Goal: Information Seeking & Learning: Understand process/instructions

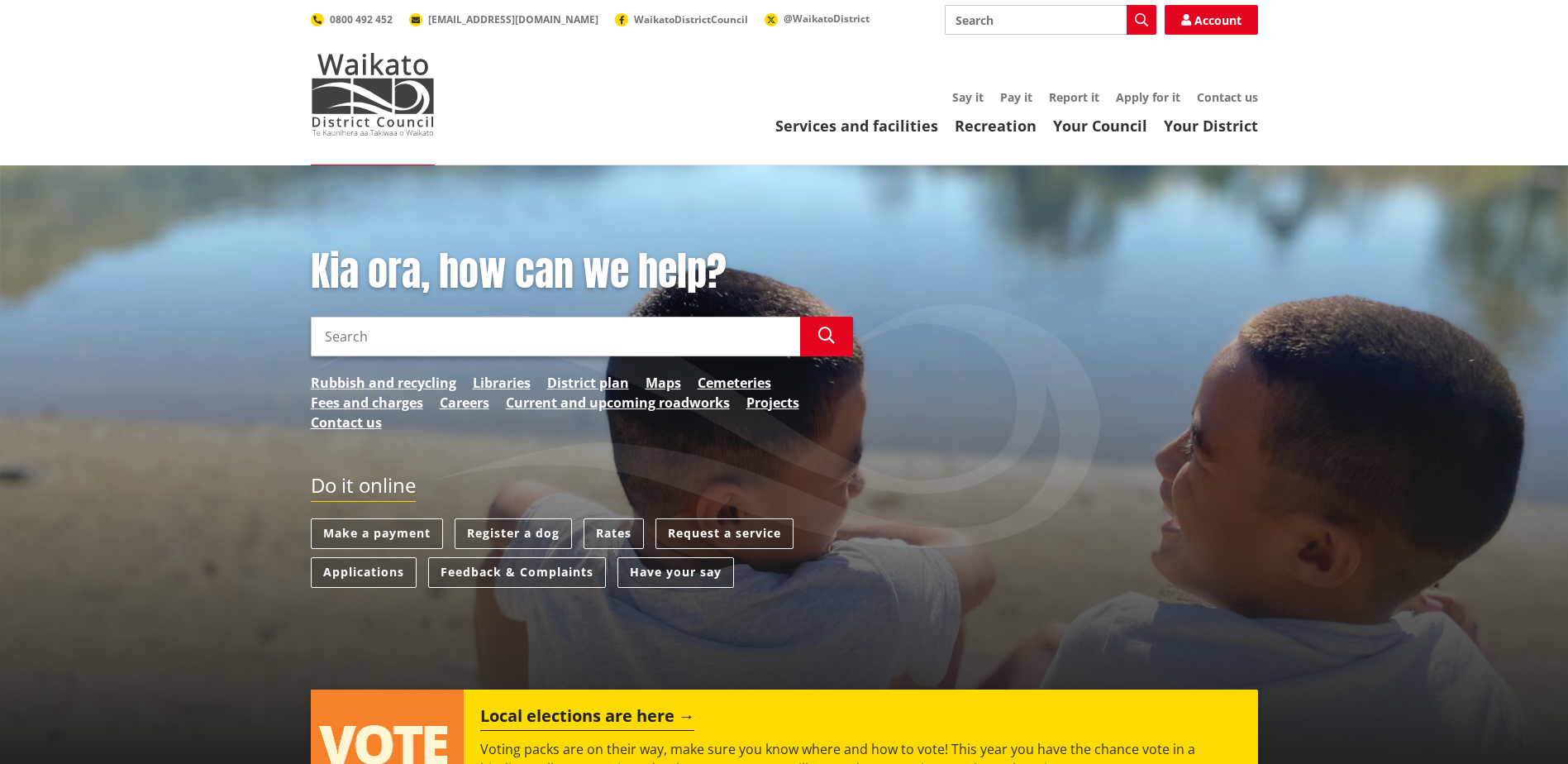
click at [359, 333] on input "Search" at bounding box center [556, 336] width 490 height 39
type input "CME Guide"
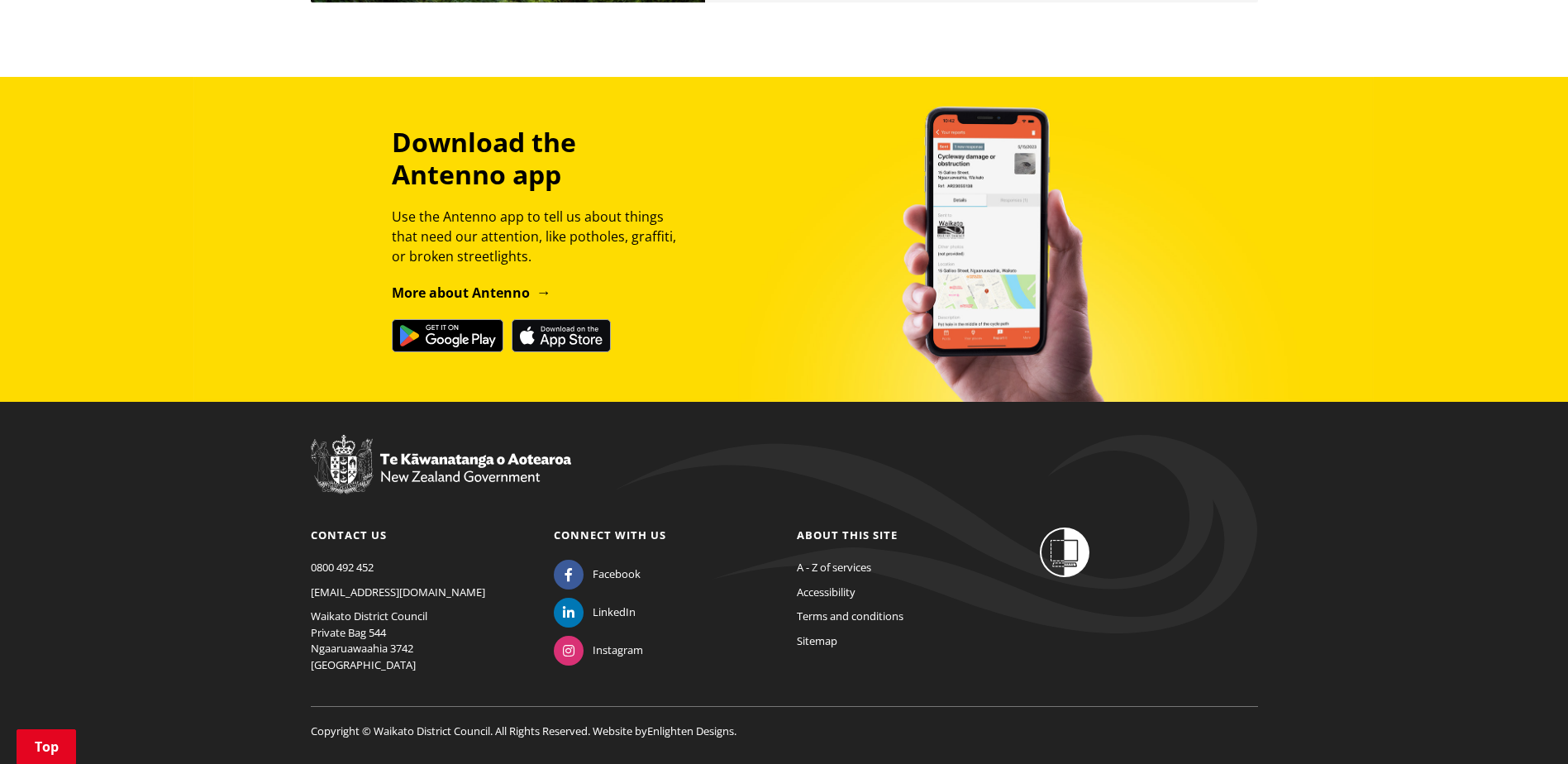
scroll to position [1913, 0]
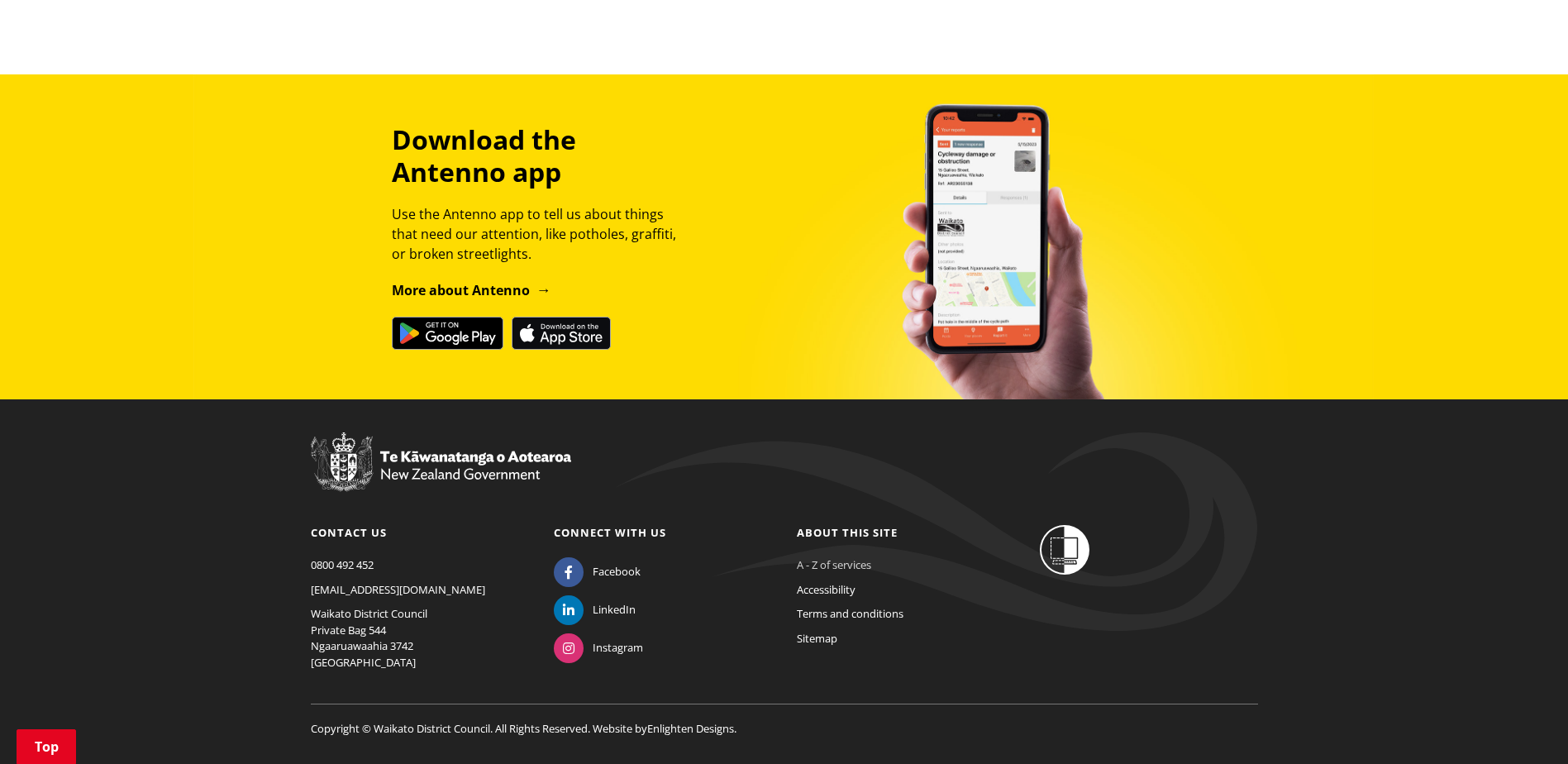
click at [834, 558] on link "A - Z of services" at bounding box center [834, 565] width 74 height 15
click at [853, 558] on link "A - Z of services" at bounding box center [834, 565] width 74 height 15
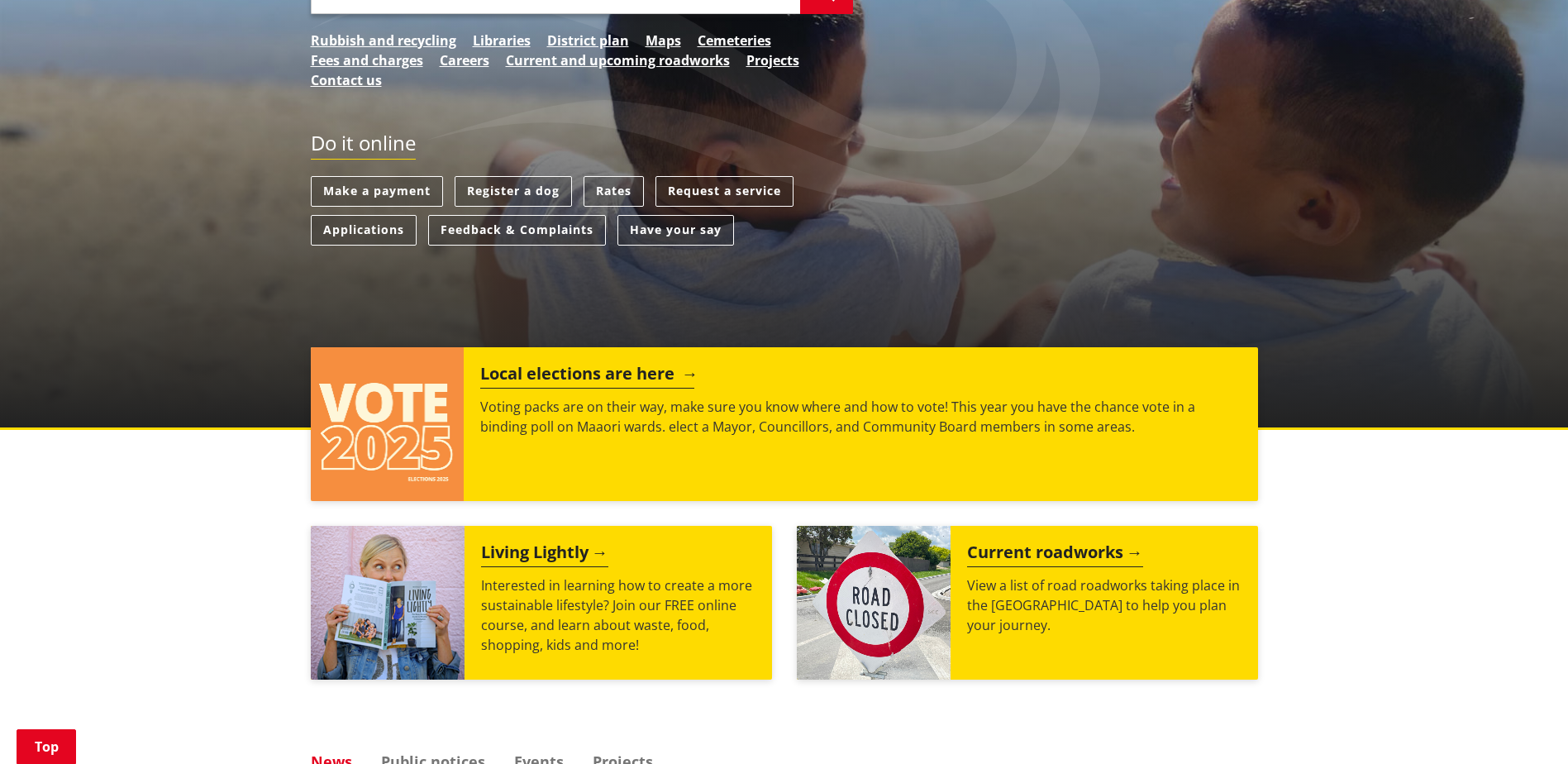
scroll to position [0, 0]
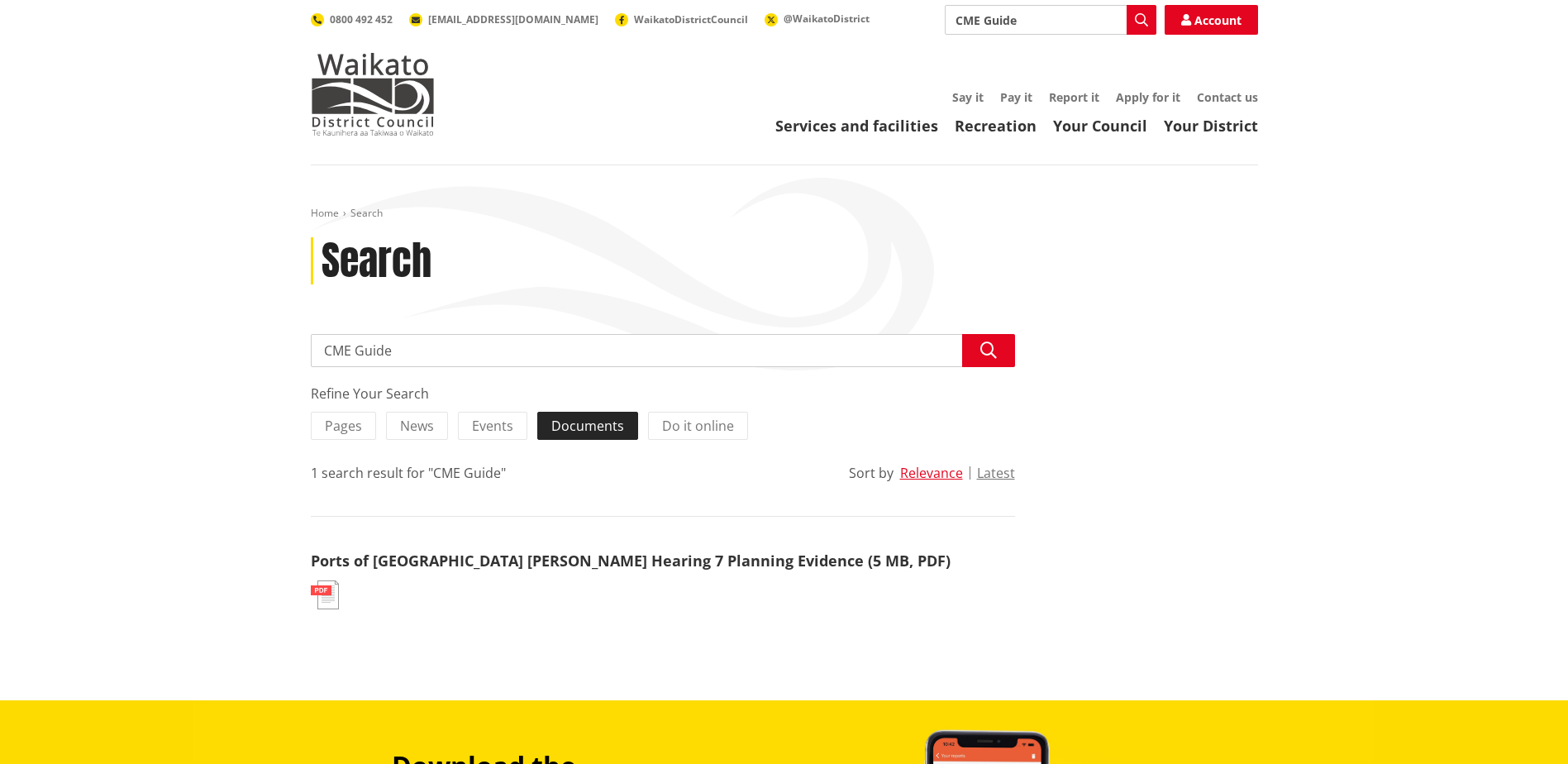
click at [598, 428] on span "Documents" at bounding box center [587, 426] width 72 height 18
click at [0, 0] on input "Documents" at bounding box center [0, 0] width 0 height 0
drag, startPoint x: 398, startPoint y: 349, endPoint x: 234, endPoint y: 349, distance: 164.0
click at [234, 349] on div "Home Search Search Search CME Guide Search Refine Your Search Pages News Events…" at bounding box center [784, 432] width 1568 height 535
type input "Compliance Monitoring"
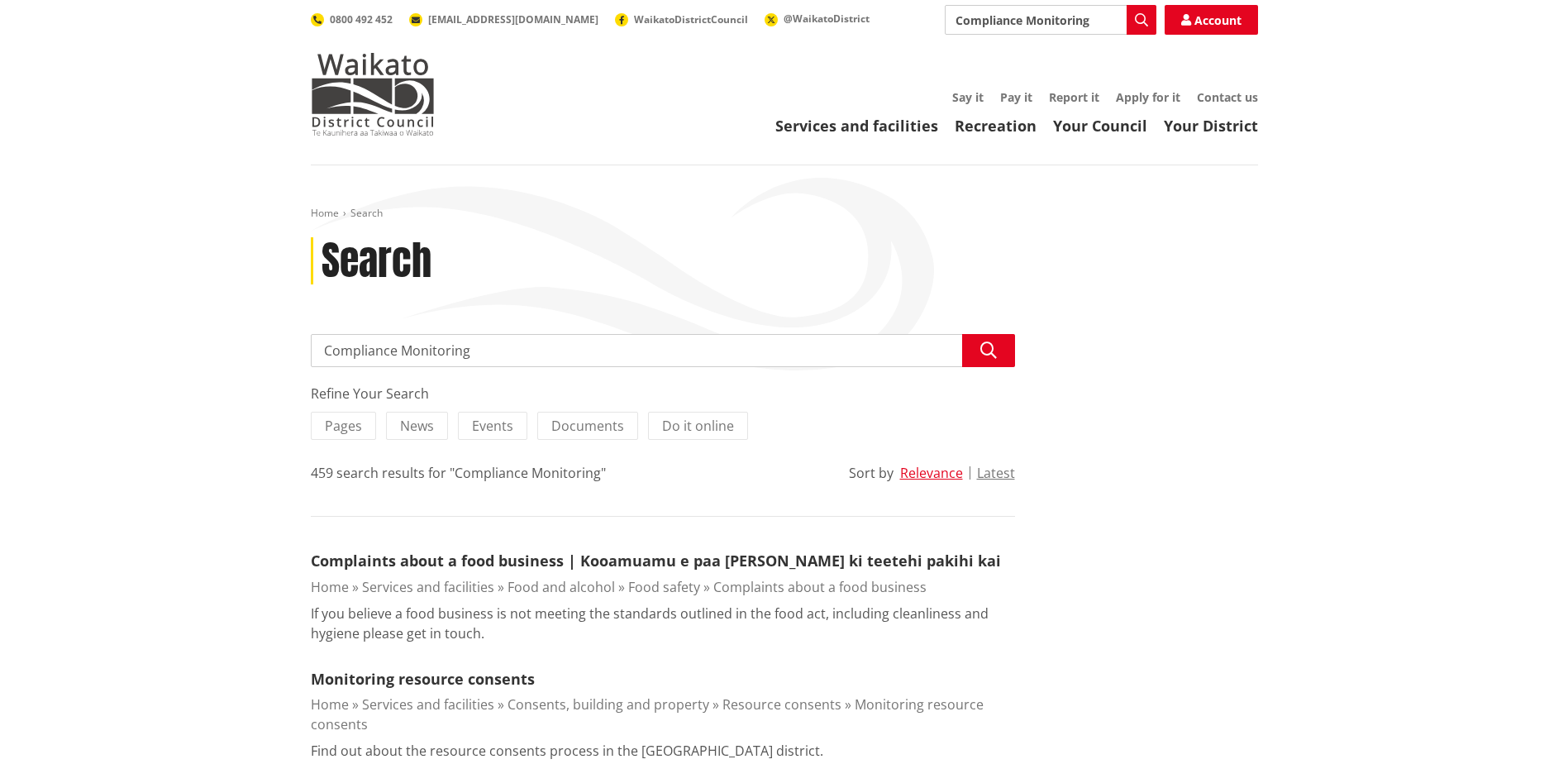
click at [502, 346] on input "Compliance Monitoring" at bounding box center [663, 350] width 704 height 33
type input "Compliance Monitoring Guide"
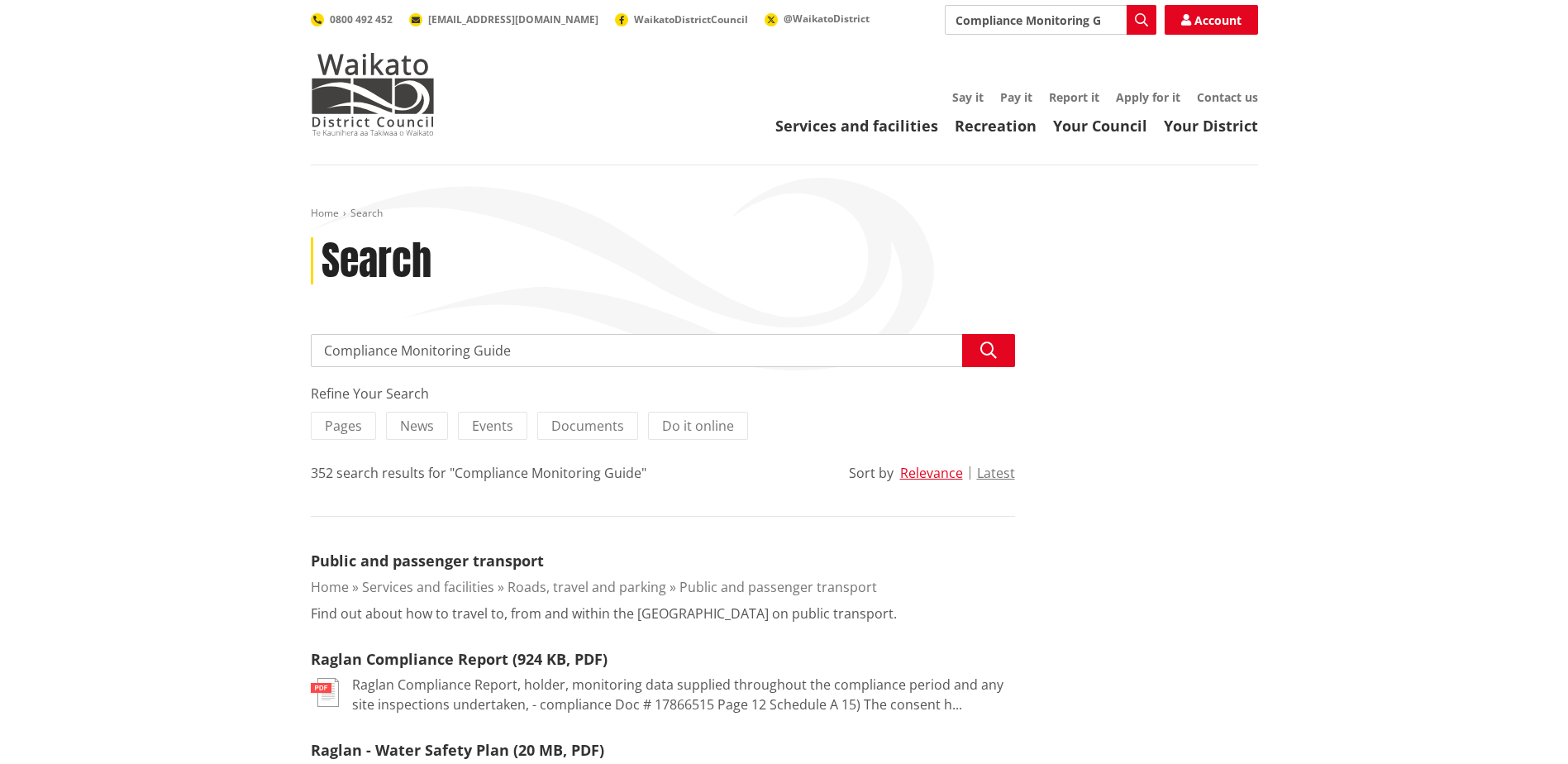
drag, startPoint x: 525, startPoint y: 349, endPoint x: 230, endPoint y: 347, distance: 295.0
type input "Guidebook"
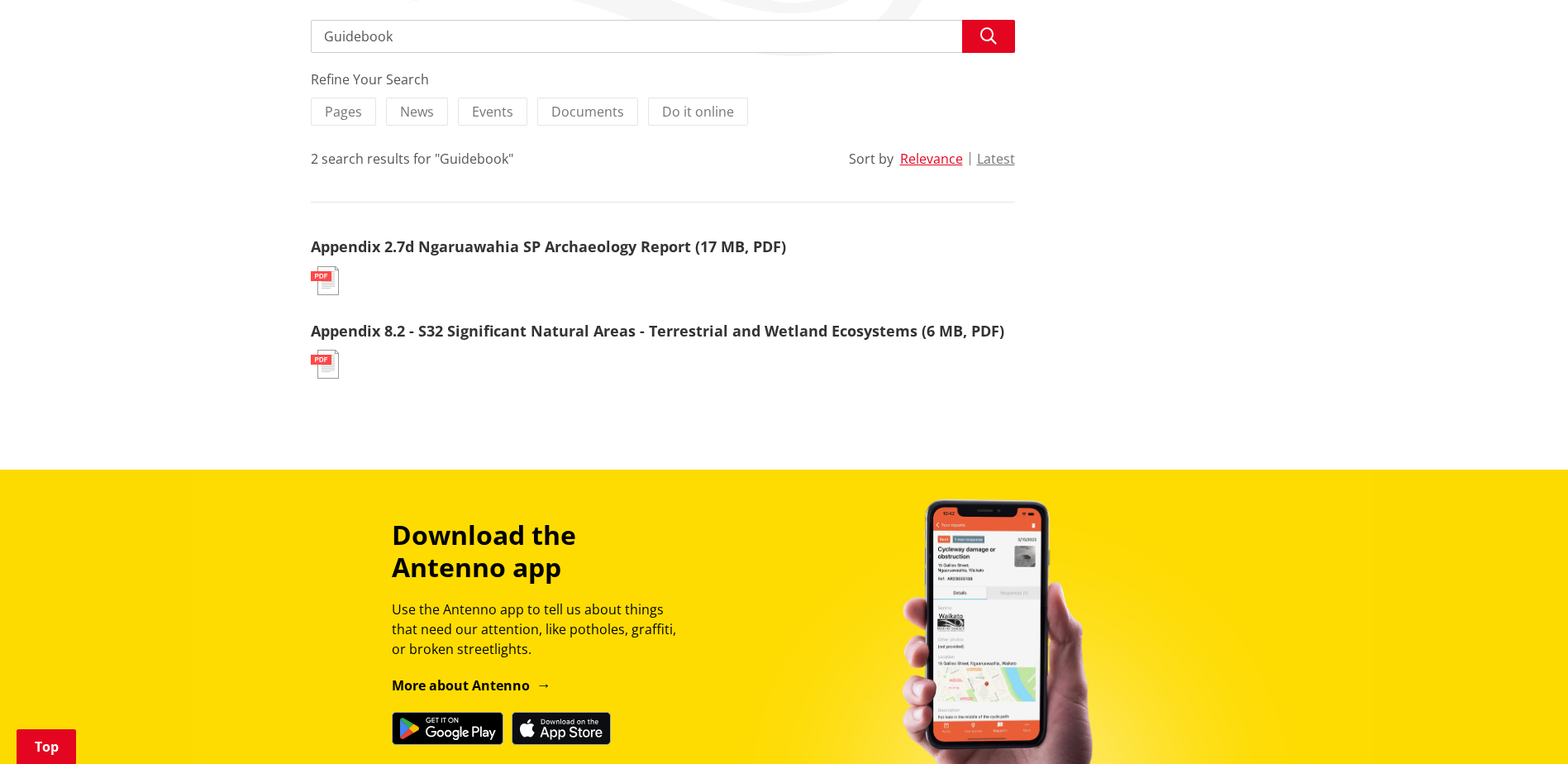
scroll to position [331, 0]
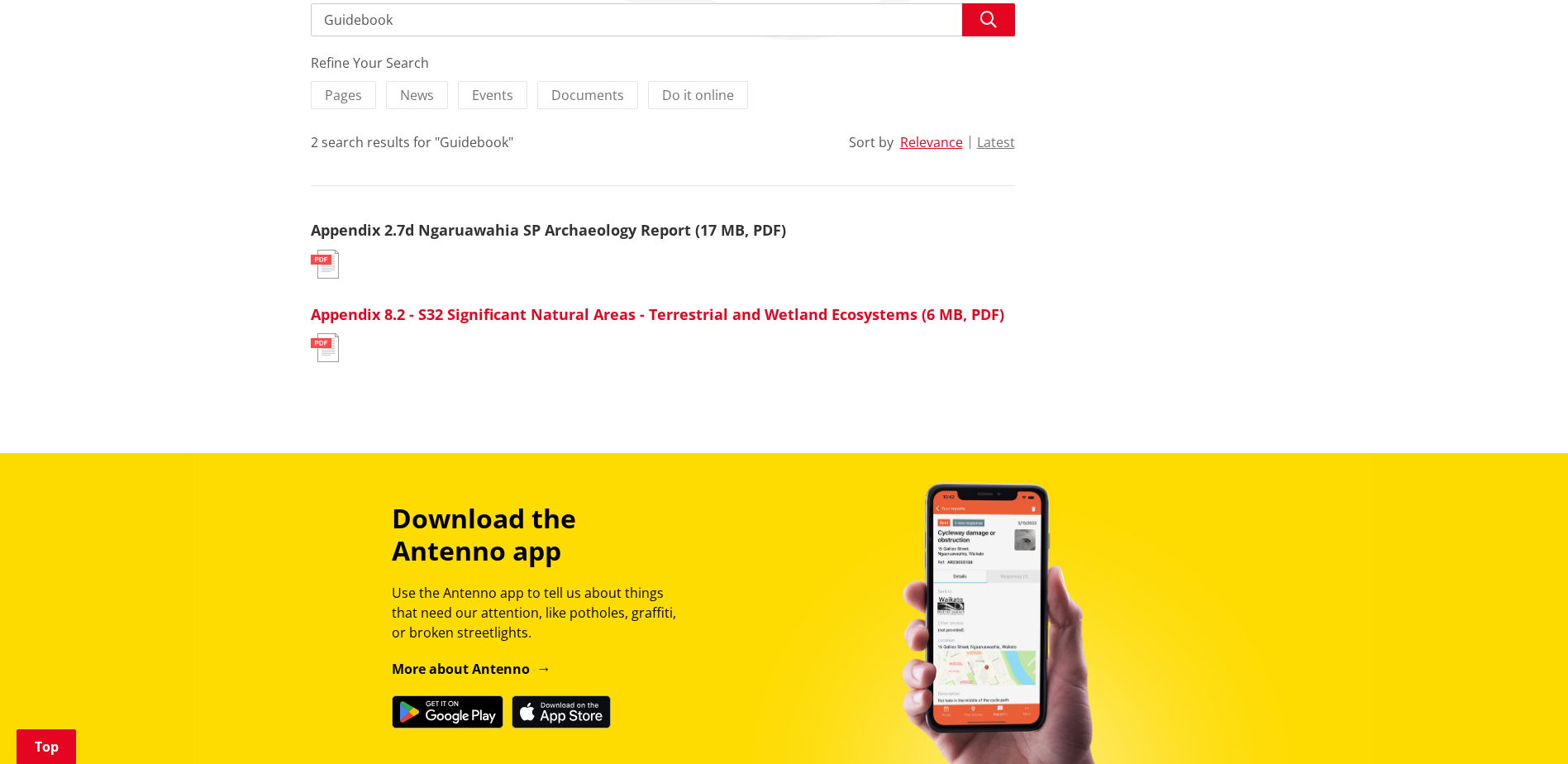
click at [502, 316] on link "Appendix 8.2 - S32 Significant Natural Areas - Terrestrial and Wetland Ecosyste…" at bounding box center [657, 315] width 693 height 20
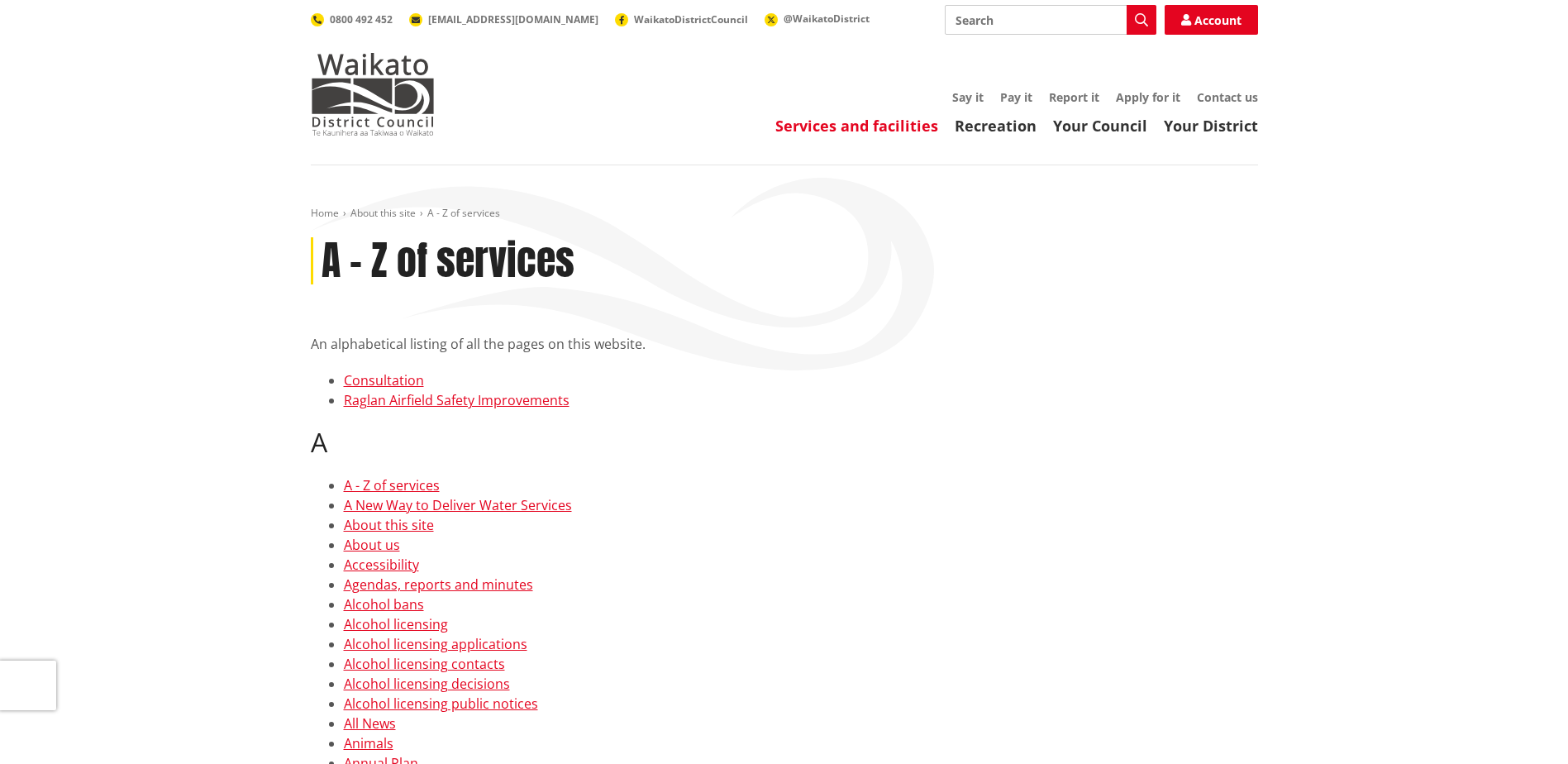
click at [861, 130] on link "Services and facilities" at bounding box center [857, 126] width 163 height 20
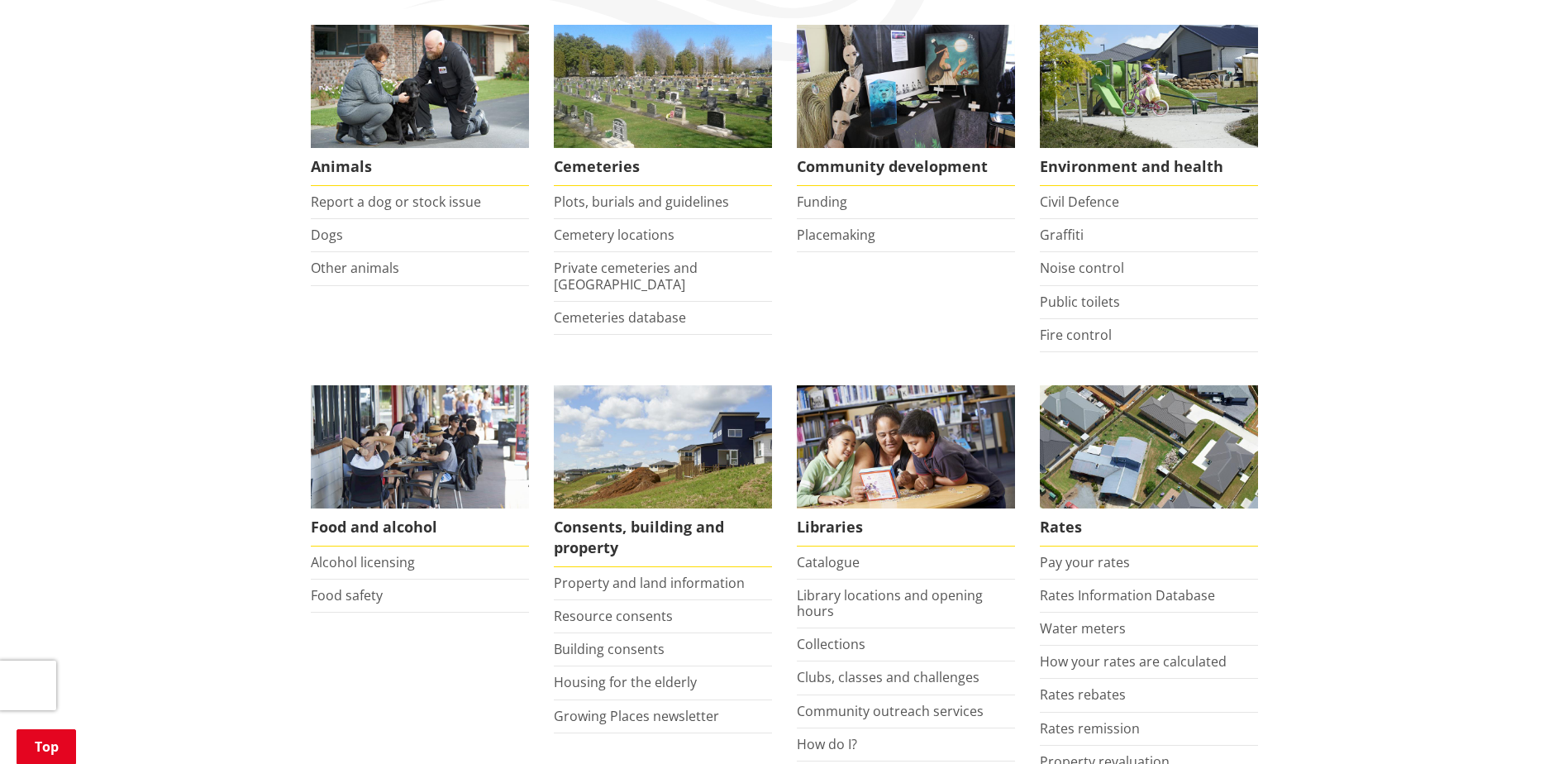
scroll to position [331, 0]
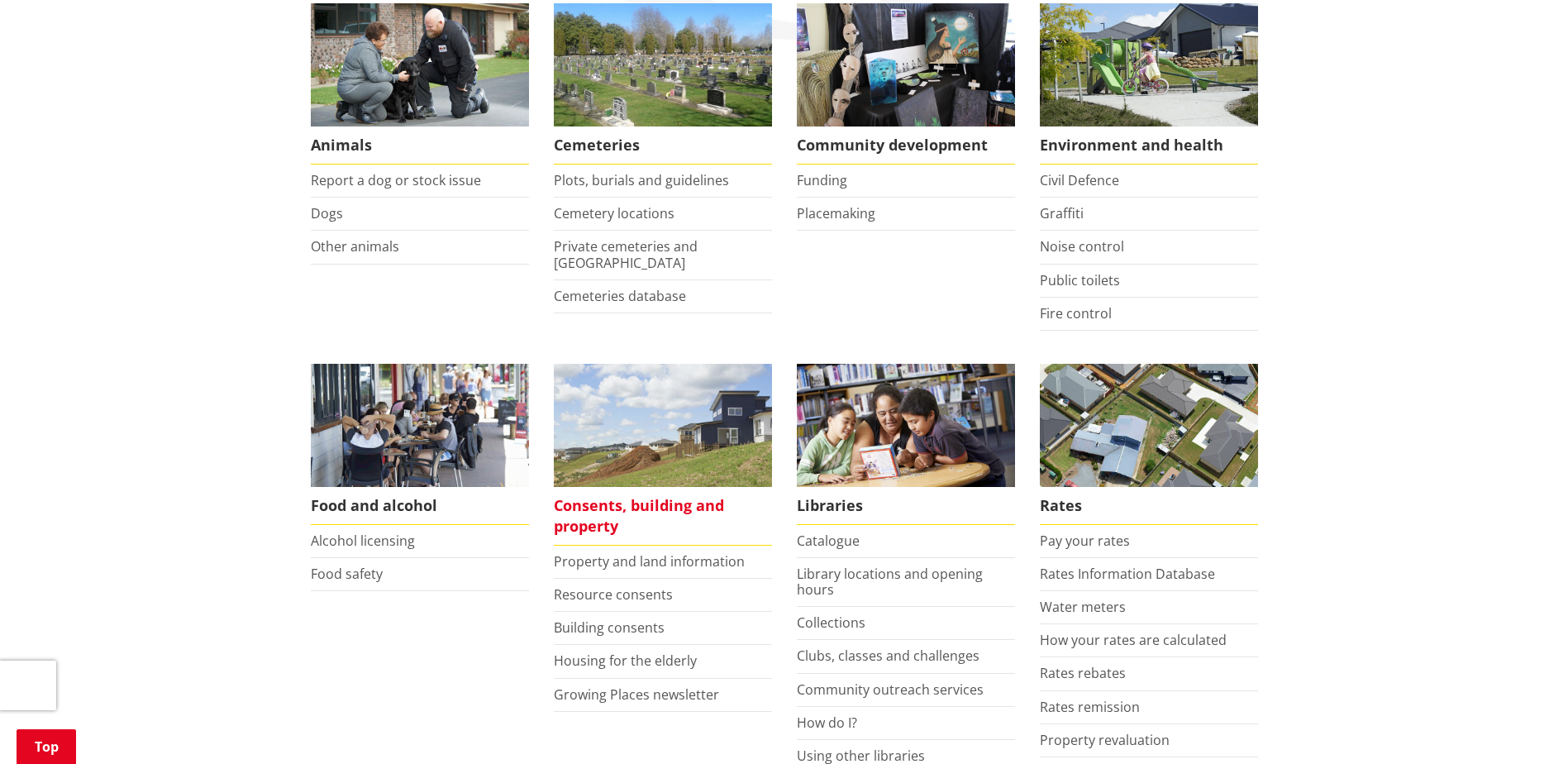
click at [625, 524] on span "Consents, building and property" at bounding box center [663, 516] width 218 height 59
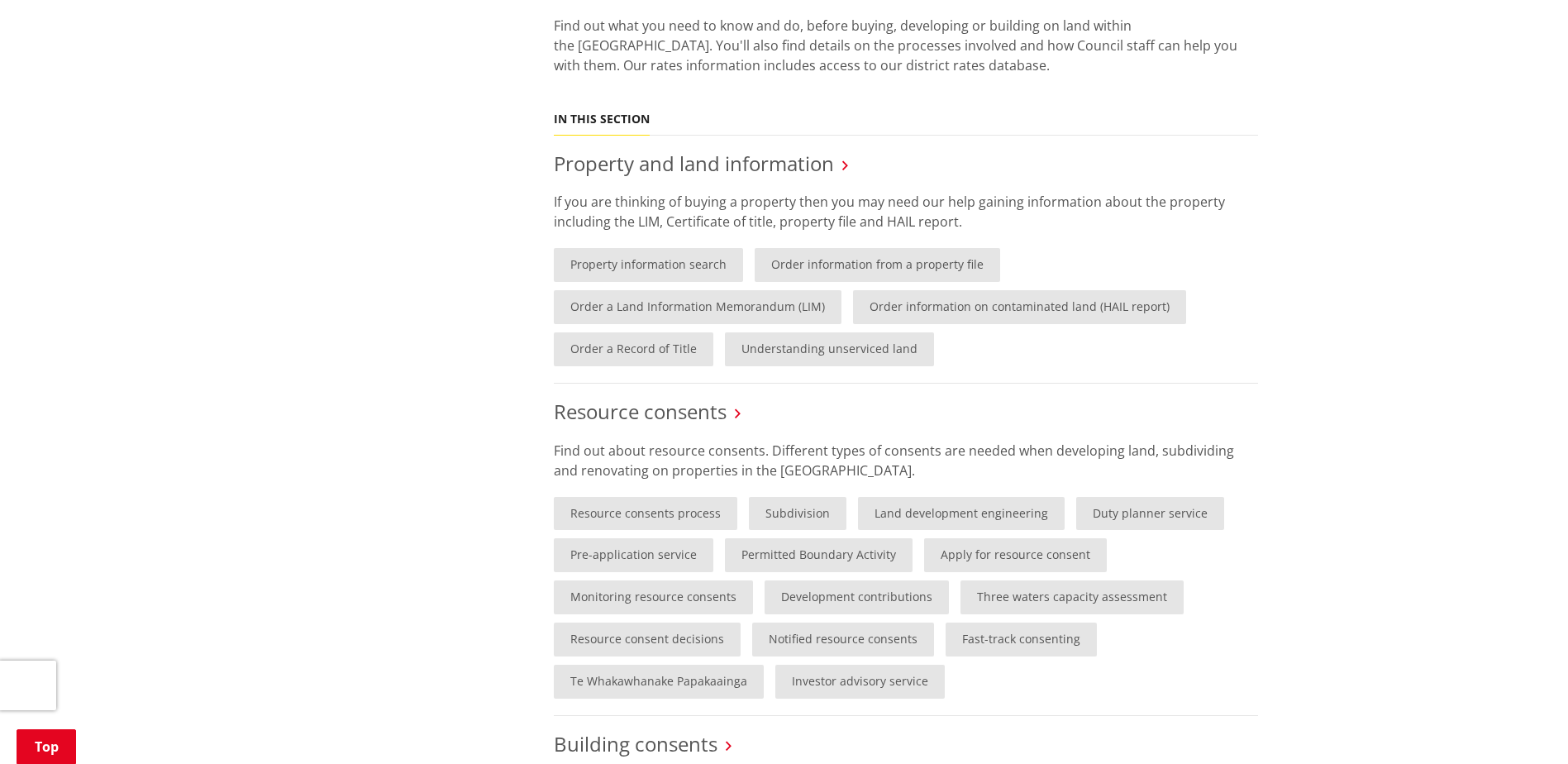
scroll to position [744, 0]
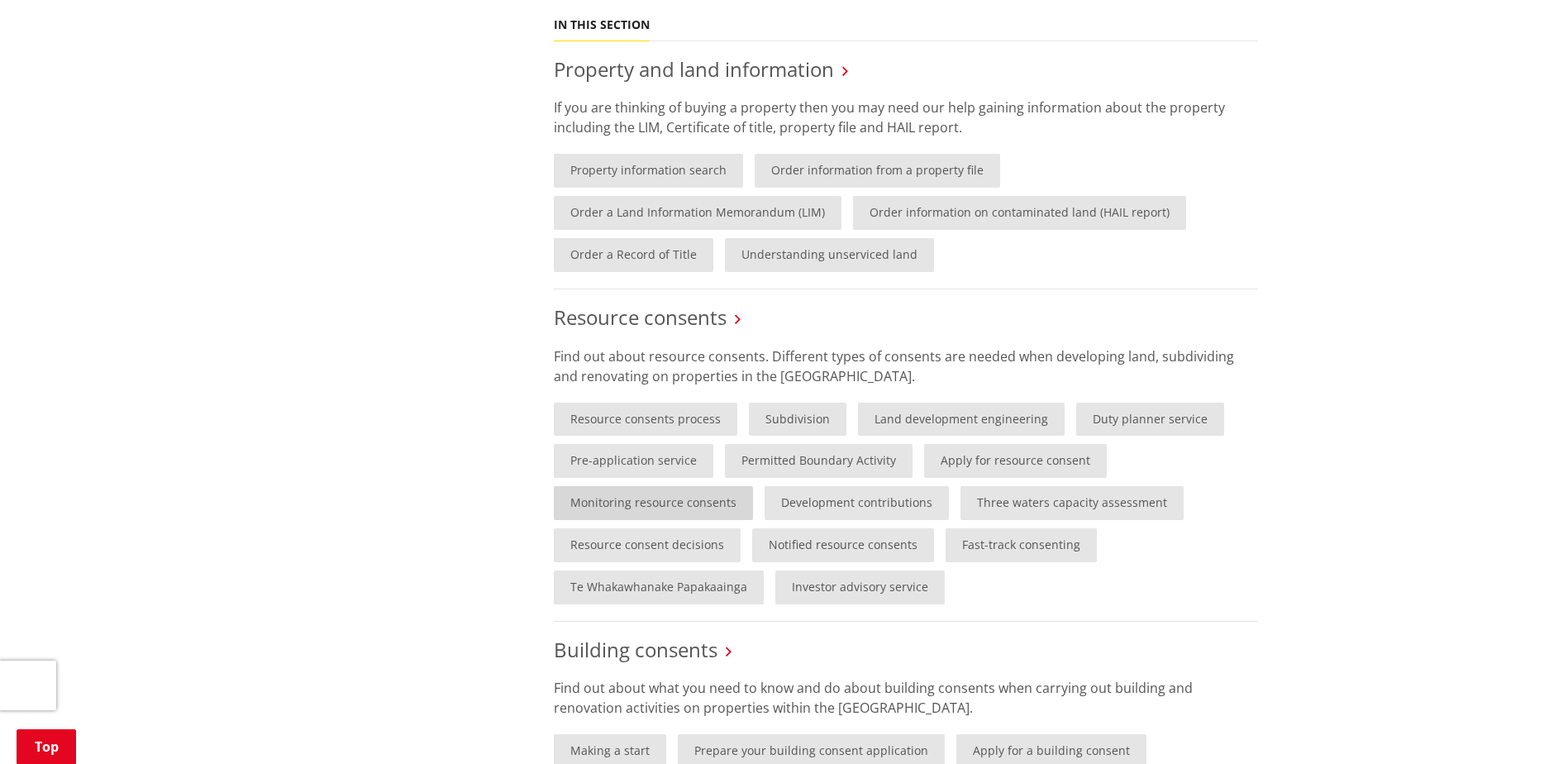
click at [663, 501] on link "Monitoring resource consents" at bounding box center [653, 503] width 199 height 34
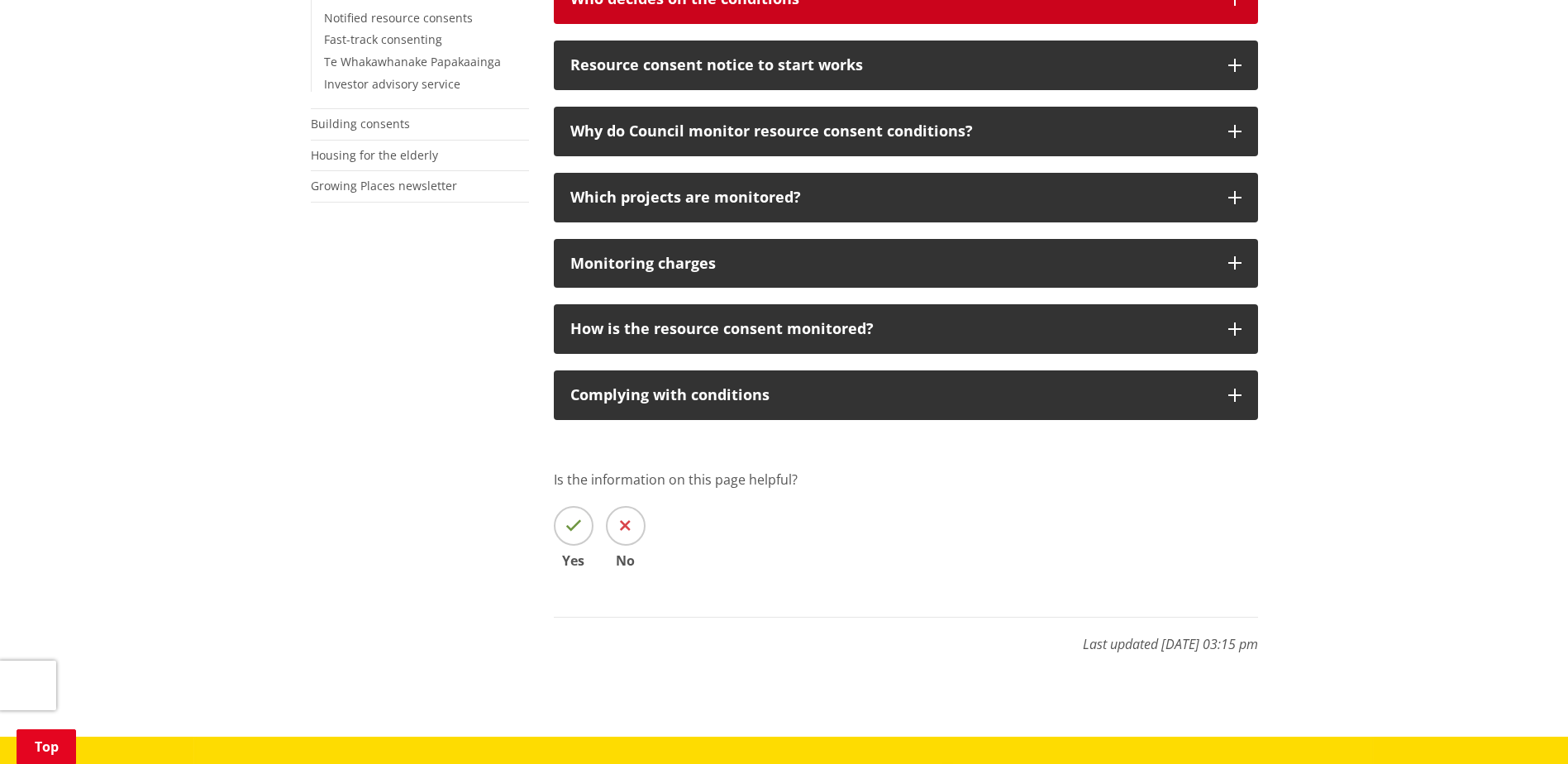
scroll to position [661, 0]
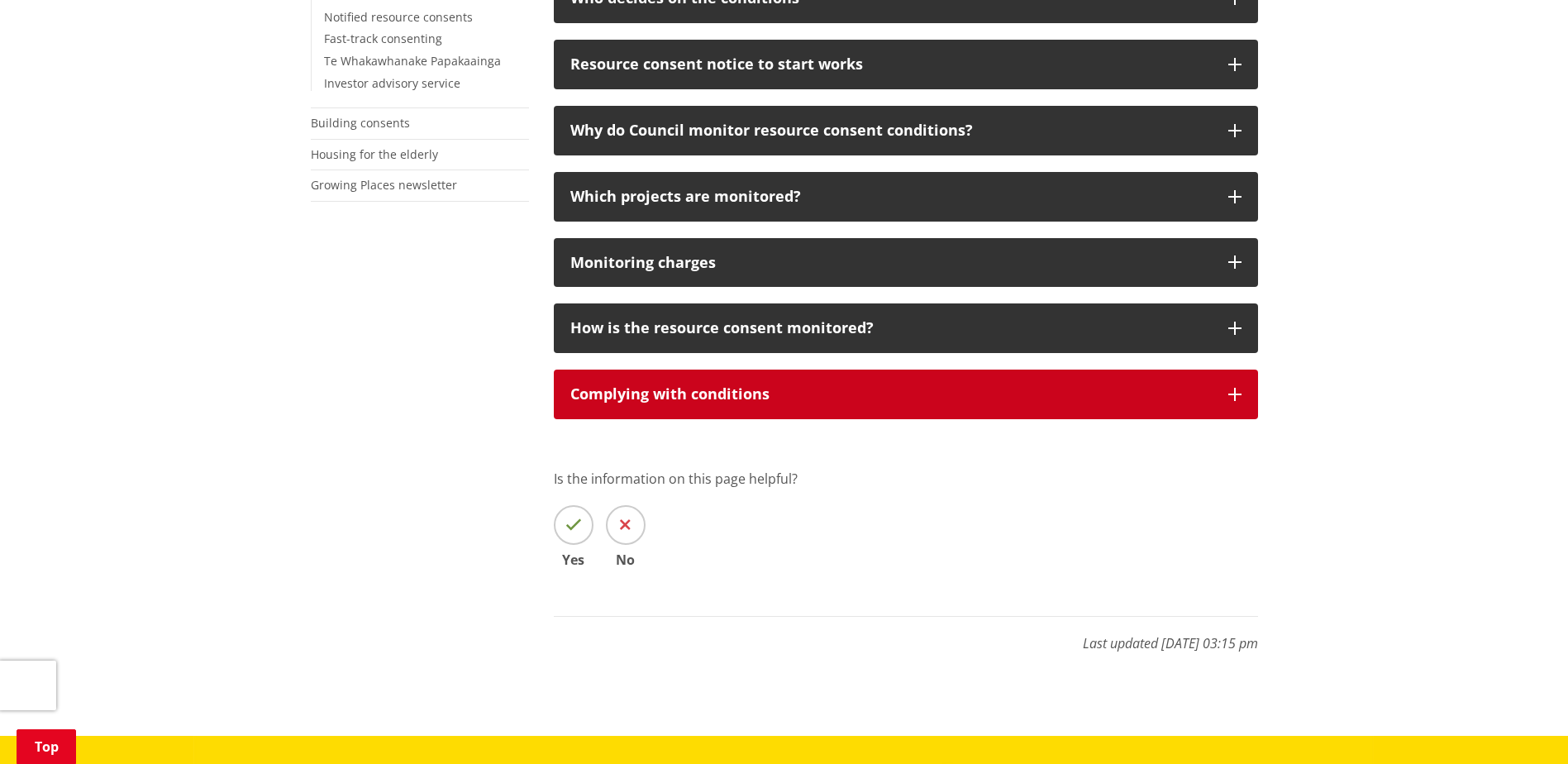
click at [1243, 396] on button "Complying with conditions" at bounding box center [906, 394] width 704 height 50
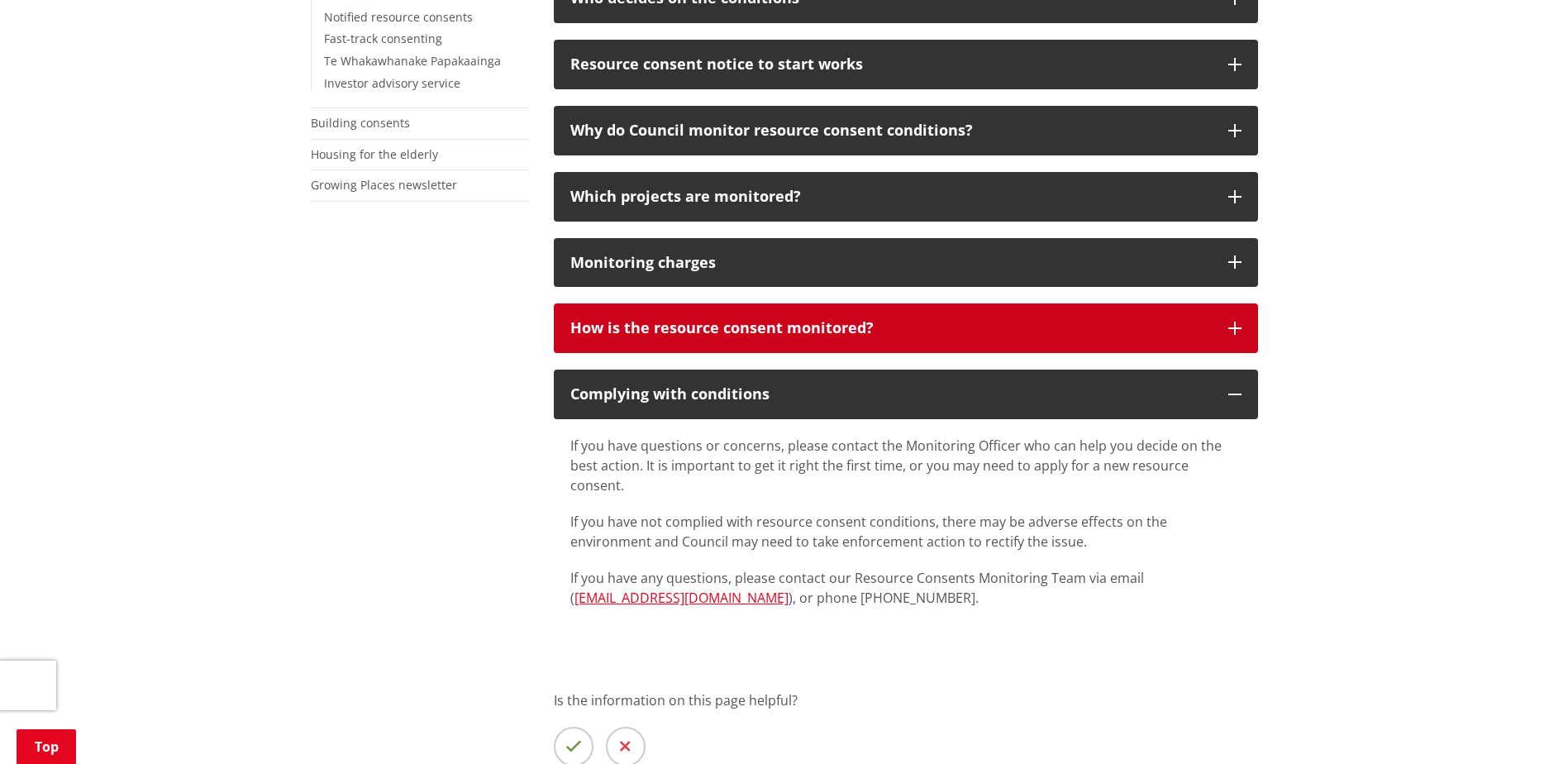
click at [1233, 330] on icon "button" at bounding box center [1235, 328] width 13 height 13
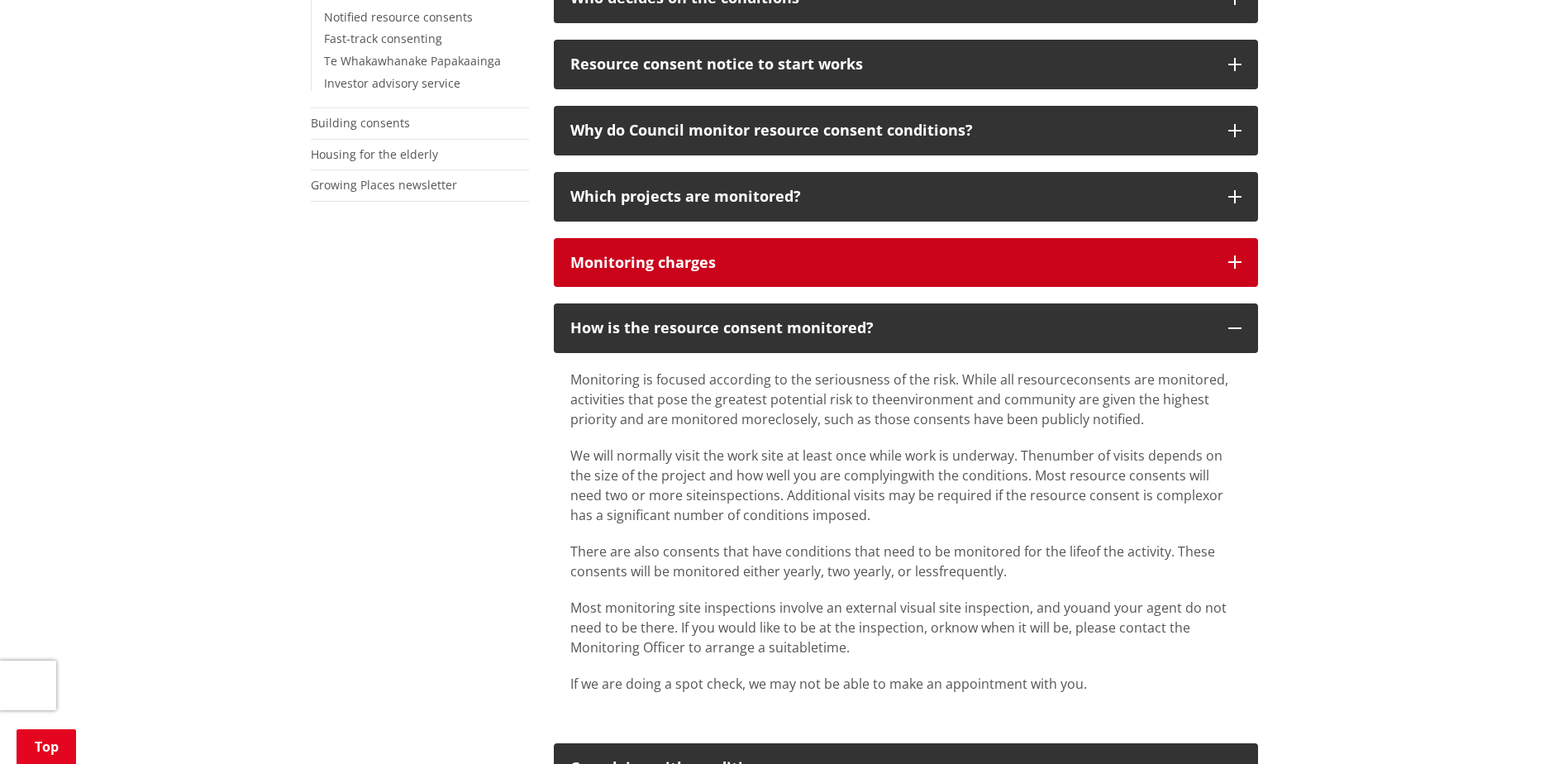
click at [1240, 258] on icon "button" at bounding box center [1235, 262] width 13 height 13
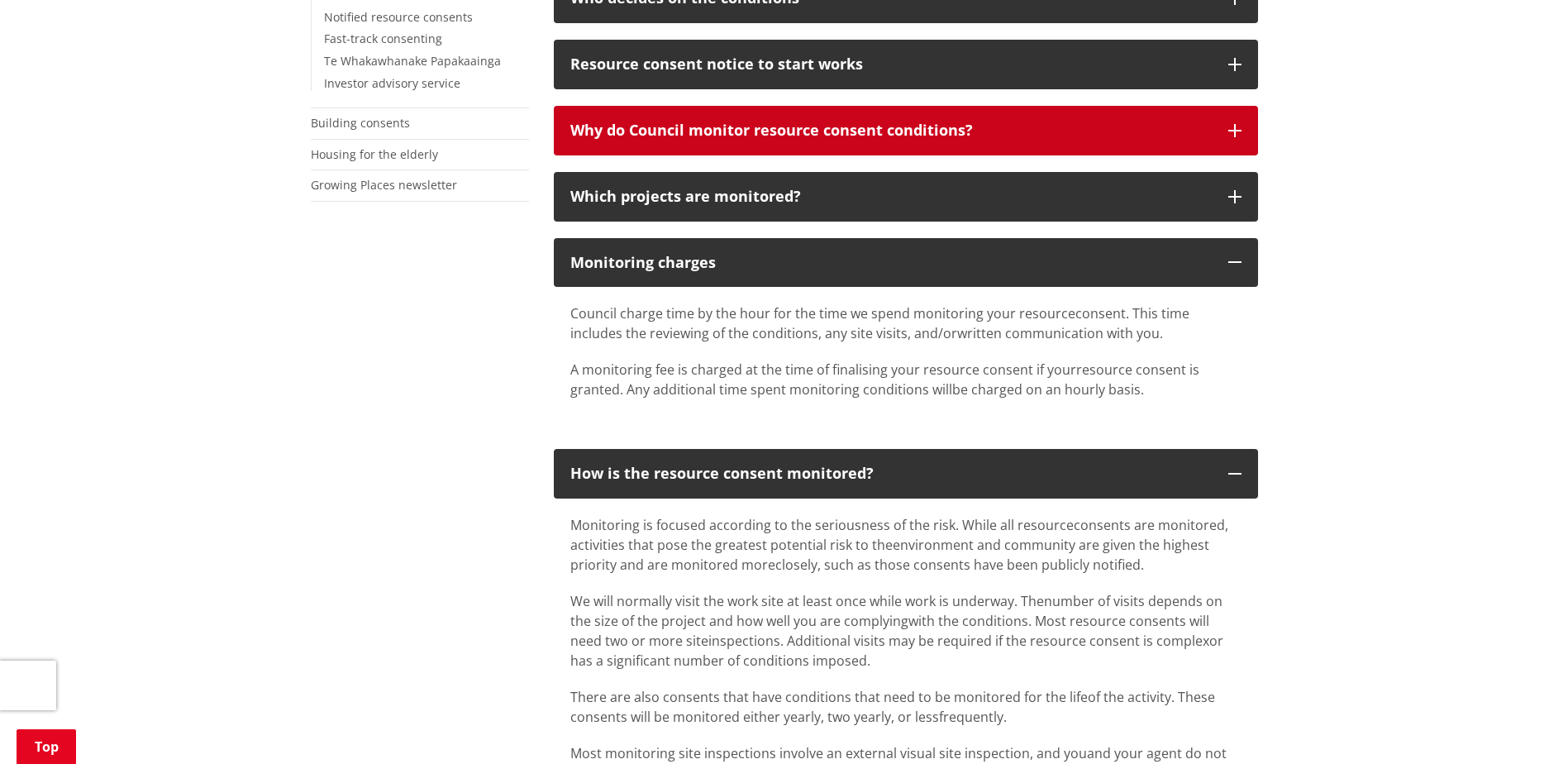
click at [1231, 127] on icon "button" at bounding box center [1235, 130] width 13 height 13
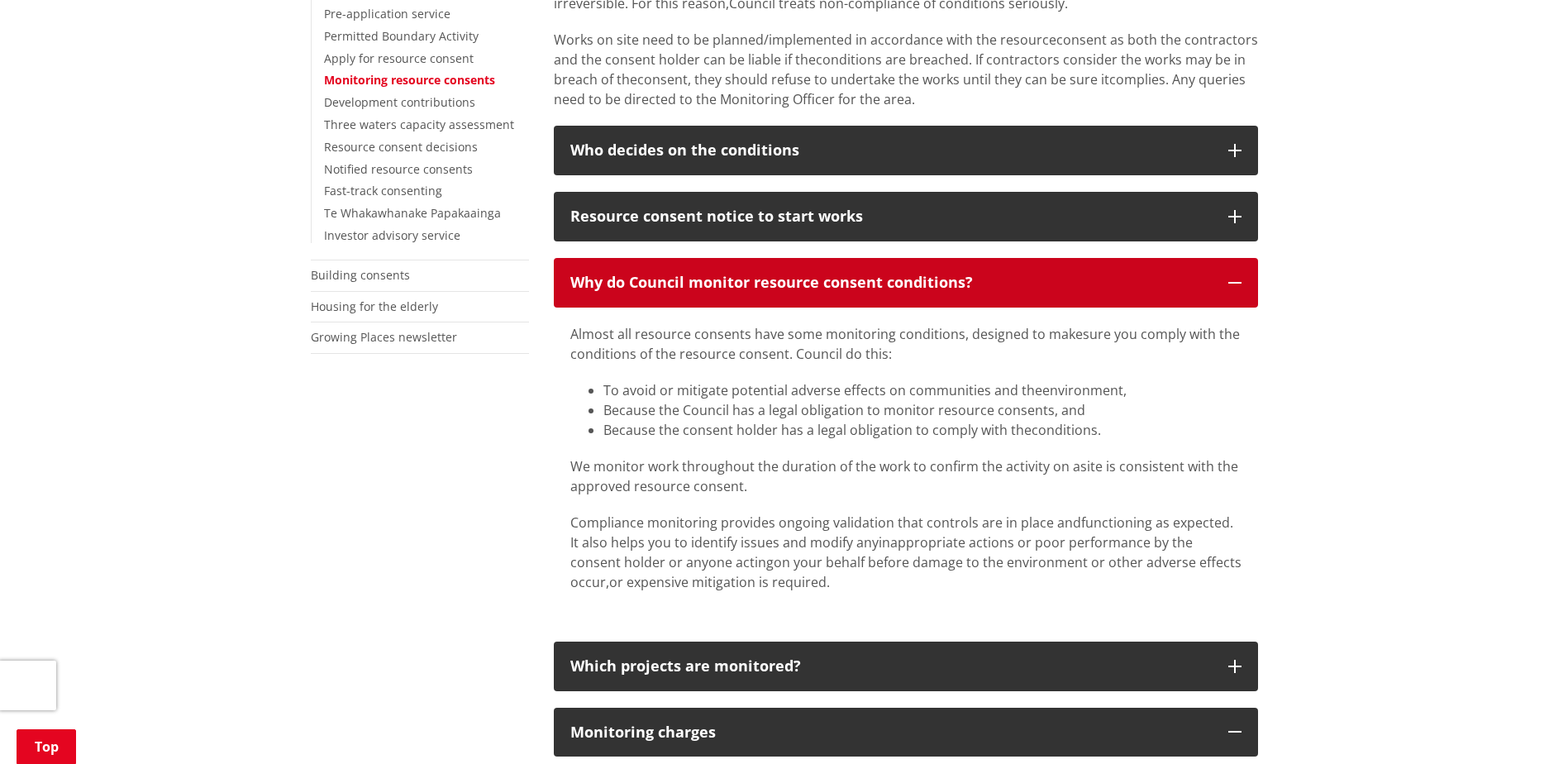
scroll to position [414, 0]
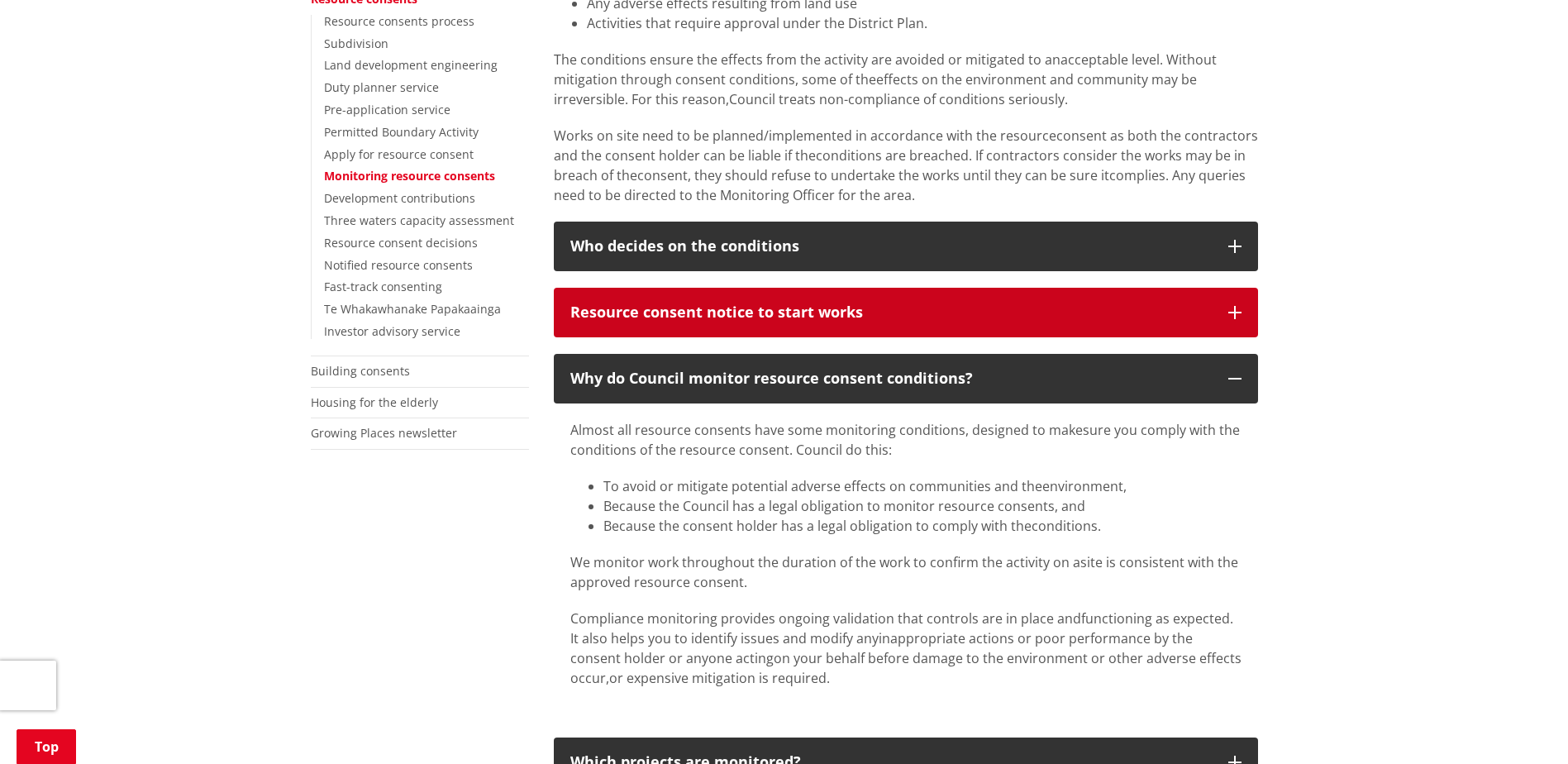
click at [1242, 316] on button "Resource consent notice to start works" at bounding box center [906, 313] width 704 height 50
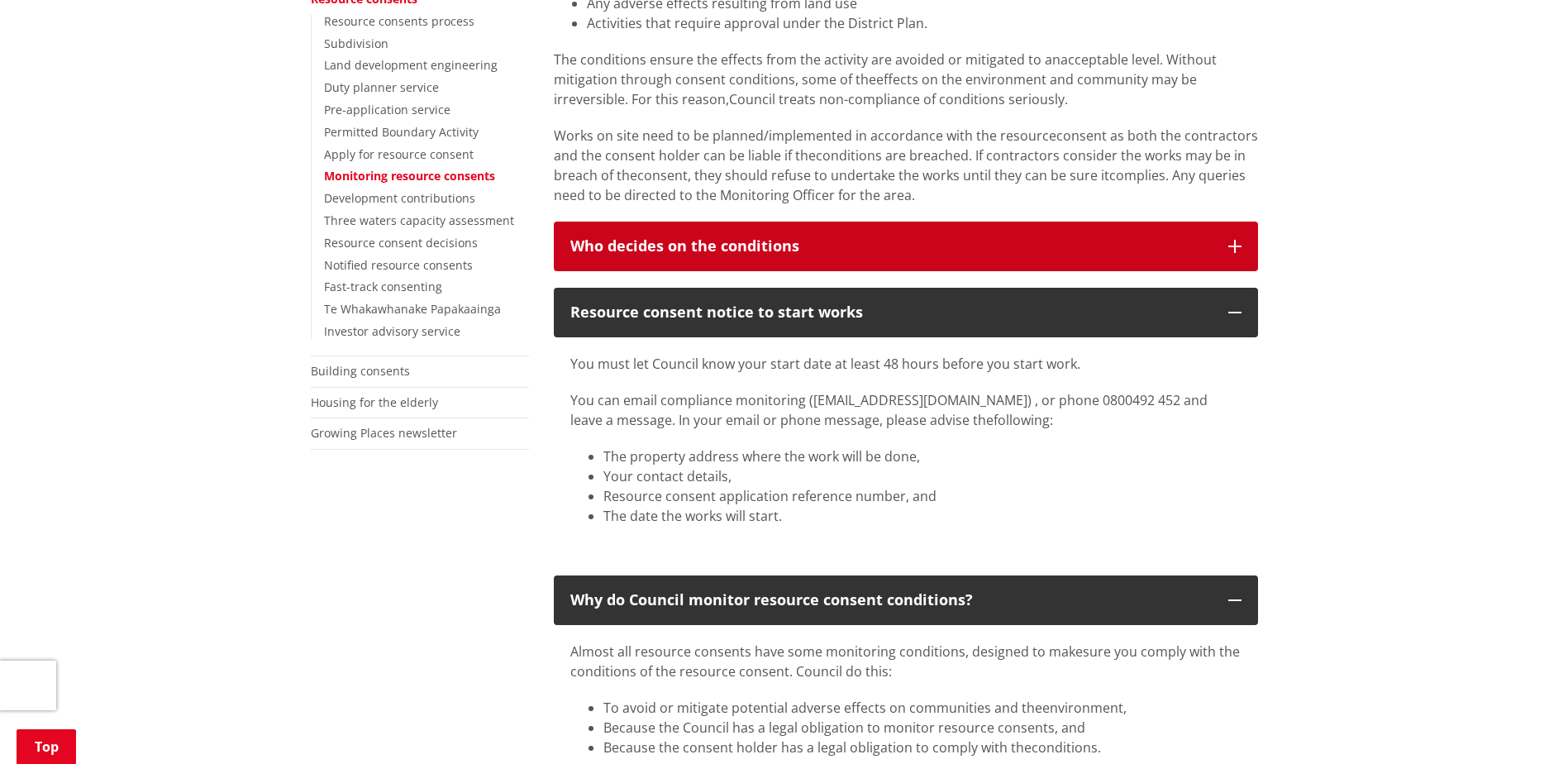
click at [1237, 247] on icon "button" at bounding box center [1235, 246] width 13 height 13
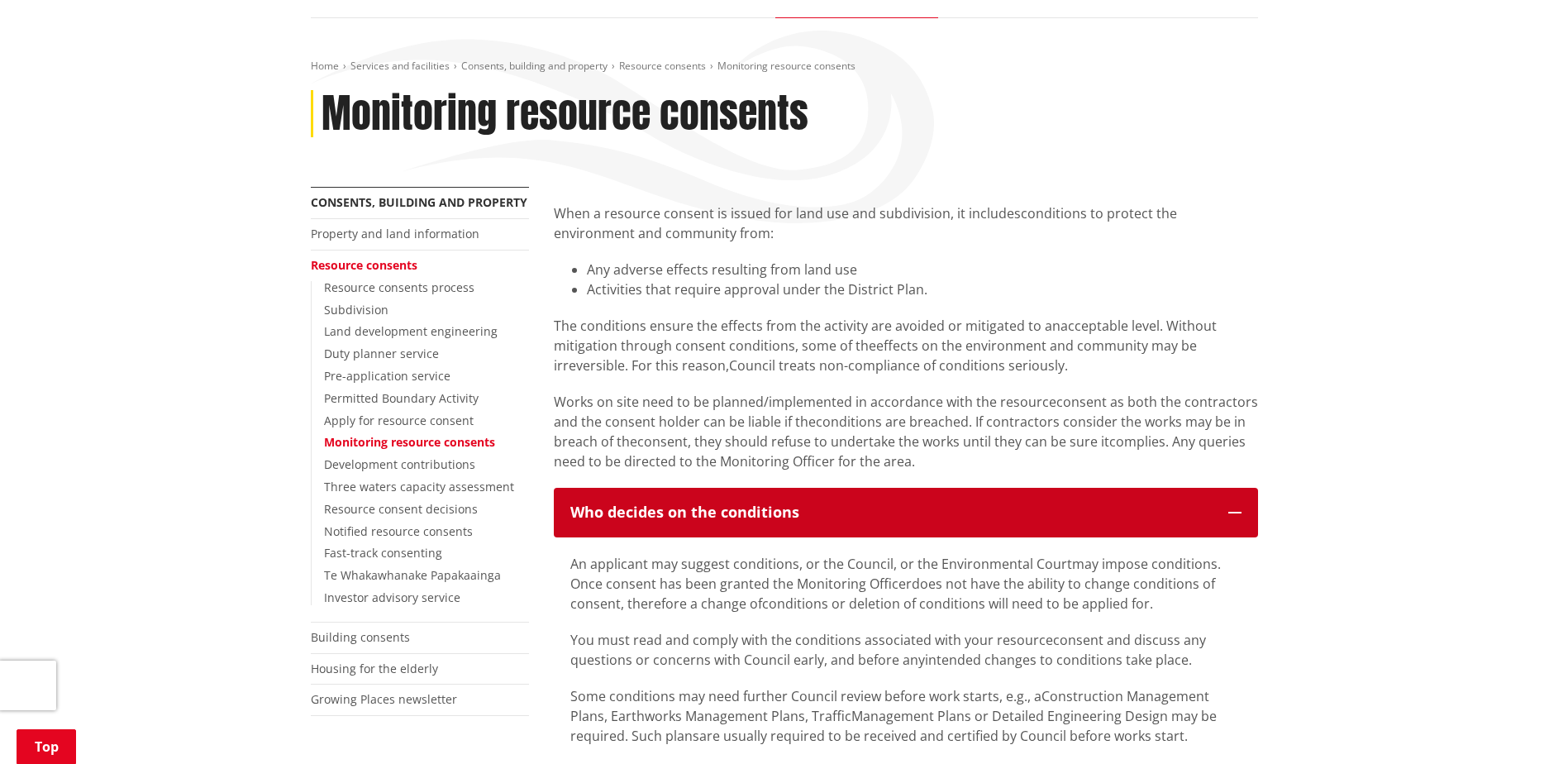
scroll to position [0, 0]
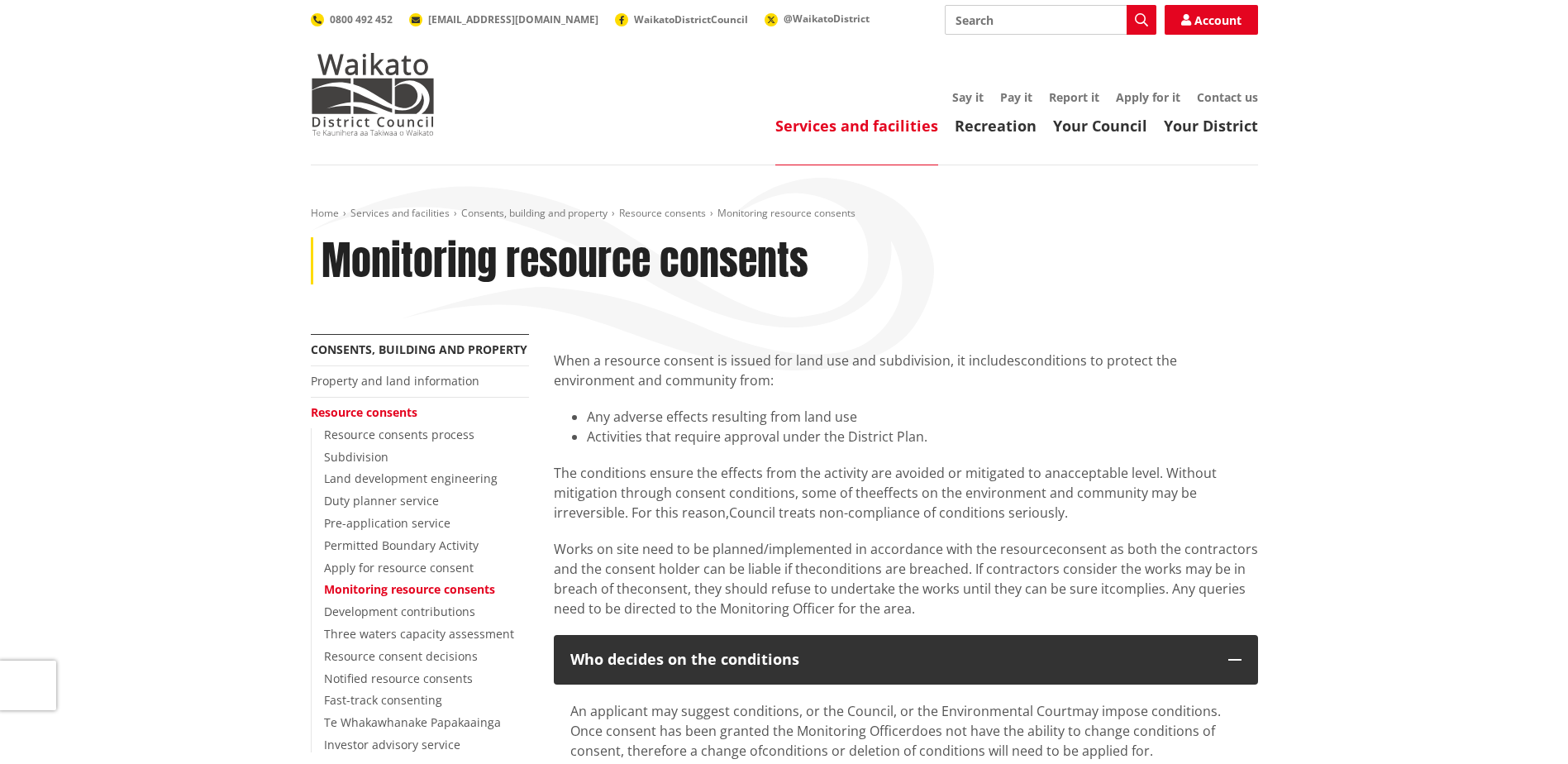
click at [996, 26] on input "Search" at bounding box center [1051, 19] width 212 height 29
drag, startPoint x: 1055, startPoint y: 63, endPoint x: 1056, endPoint y: 49, distance: 14.0
click at [1056, 49] on div "Schedule A - Monitoring and Enforcement adopted by the Joint Committee on 12 Ju…" at bounding box center [1050, 50] width 210 height 29
type input "Schedule A - Monitoring and Enforcement adopted by the Joint Committee on 12 Ju…"
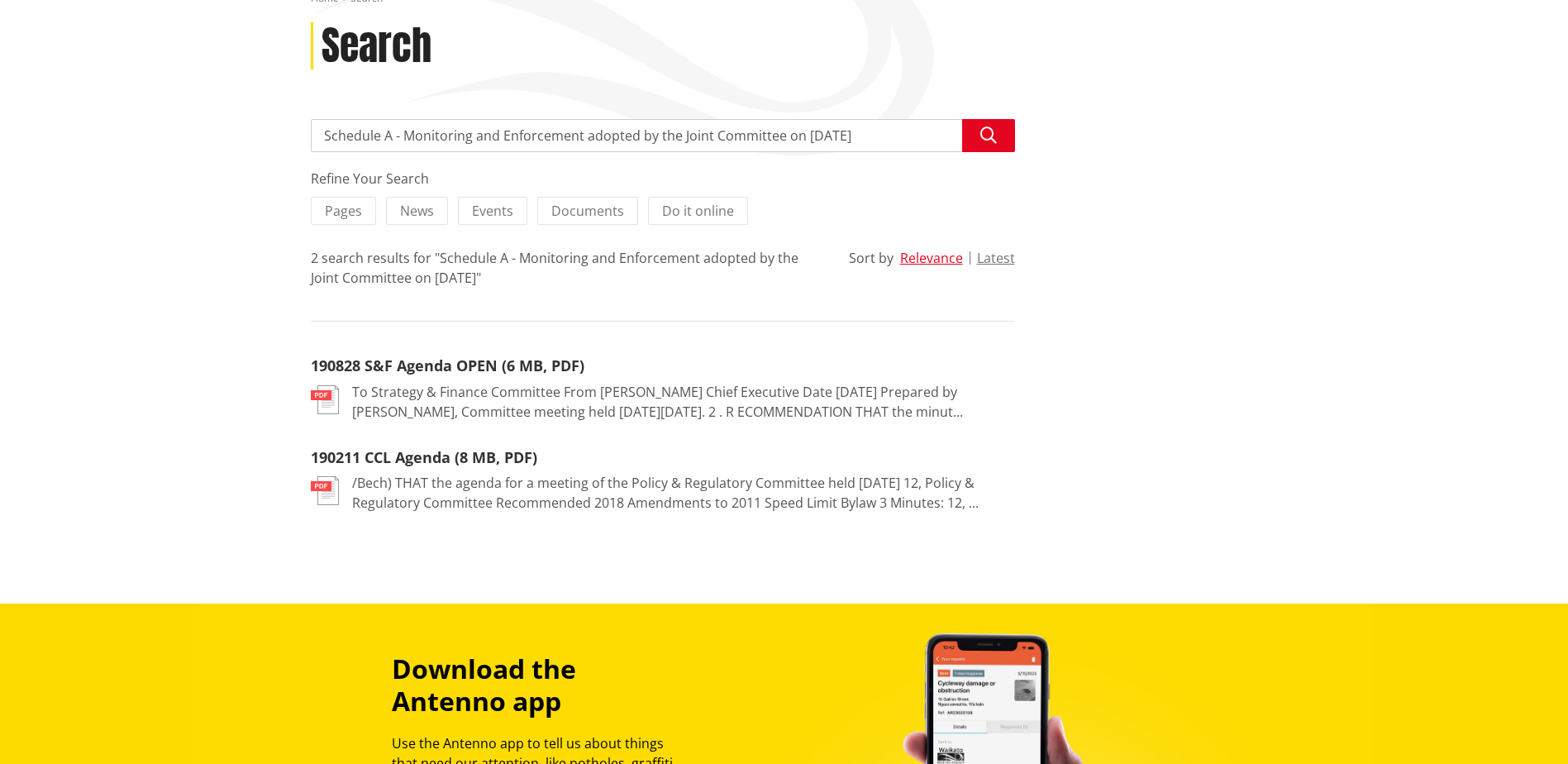
scroll to position [331, 0]
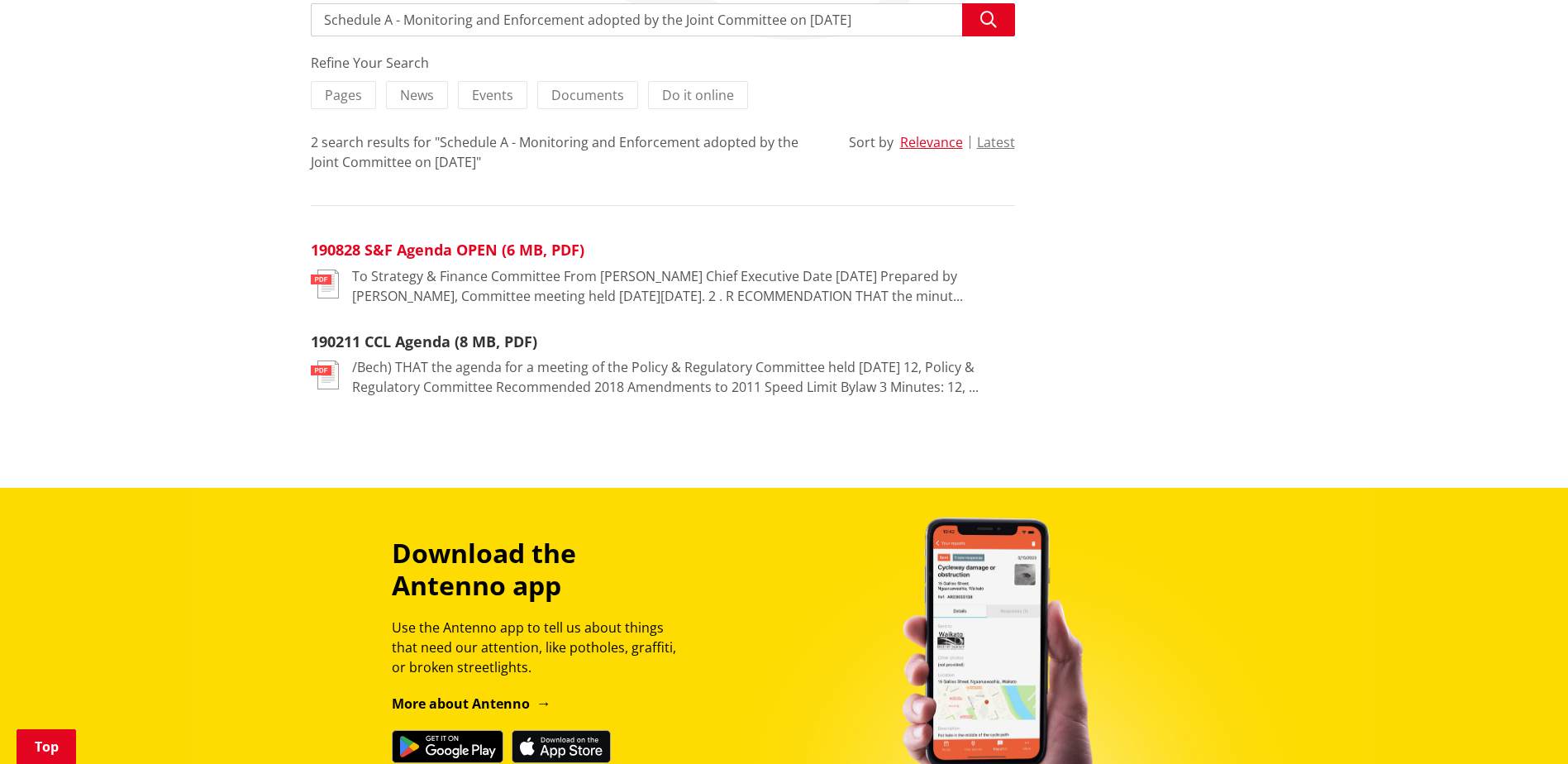
click at [457, 239] on link "190828 S&F Agenda OPEN (6 MB, PDF)" at bounding box center [447, 249] width 273 height 20
